Goal: Task Accomplishment & Management: Manage account settings

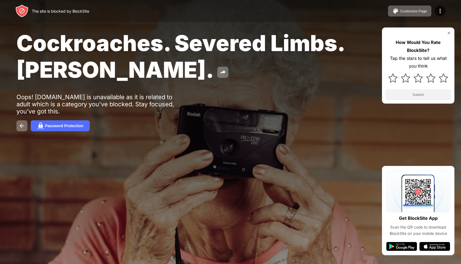
click at [447, 33] on img at bounding box center [449, 33] width 4 height 4
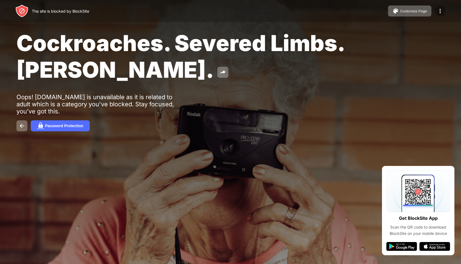
click at [440, 13] on img at bounding box center [440, 11] width 7 height 7
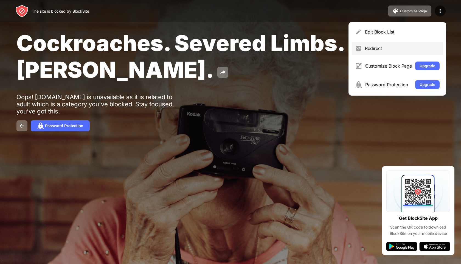
click at [387, 48] on div "Redirect" at bounding box center [402, 48] width 75 height 5
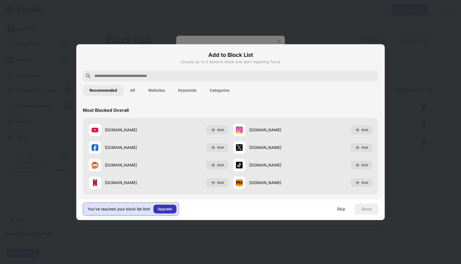
click at [162, 209] on div "Upgrade" at bounding box center [165, 208] width 14 height 5
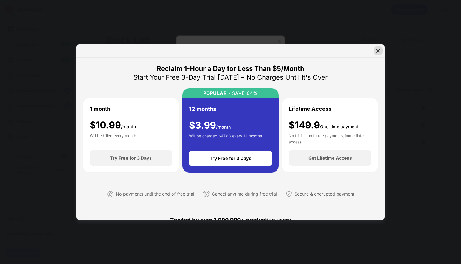
click at [377, 49] on img at bounding box center [377, 50] width 5 height 5
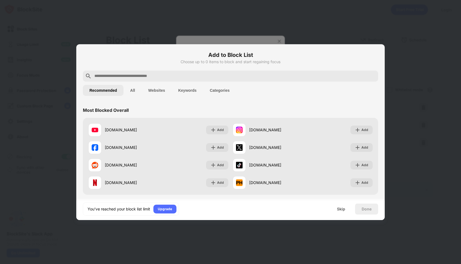
click at [424, 25] on div at bounding box center [230, 132] width 461 height 264
click at [456, 90] on div at bounding box center [230, 132] width 461 height 264
click at [341, 210] on div "Skip" at bounding box center [341, 209] width 8 height 4
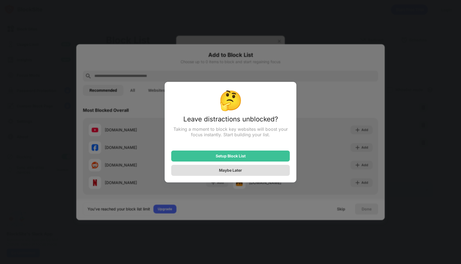
click at [252, 173] on div "Maybe Later" at bounding box center [230, 170] width 119 height 11
